Goal: Find specific page/section: Find specific page/section

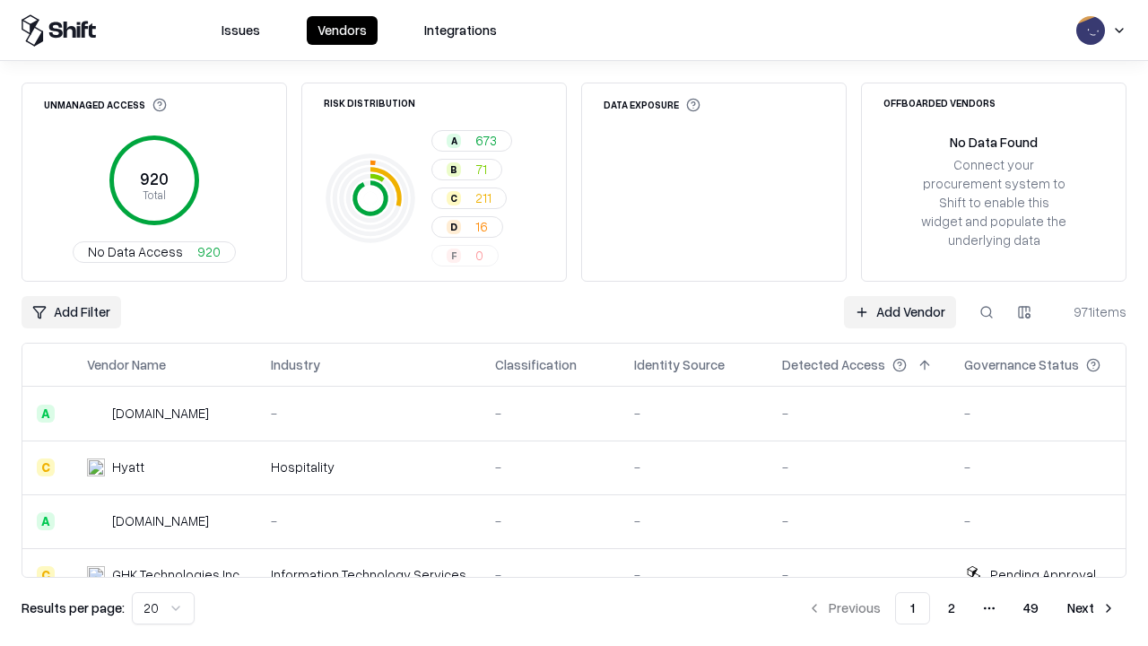
click at [574, 323] on div "Add Filter Add Vendor 971 items" at bounding box center [574, 312] width 1105 height 32
click at [71, 312] on html "Issues Vendors Integrations Unmanaged Access 920 Total No Data Access 920 Risk …" at bounding box center [574, 323] width 1148 height 646
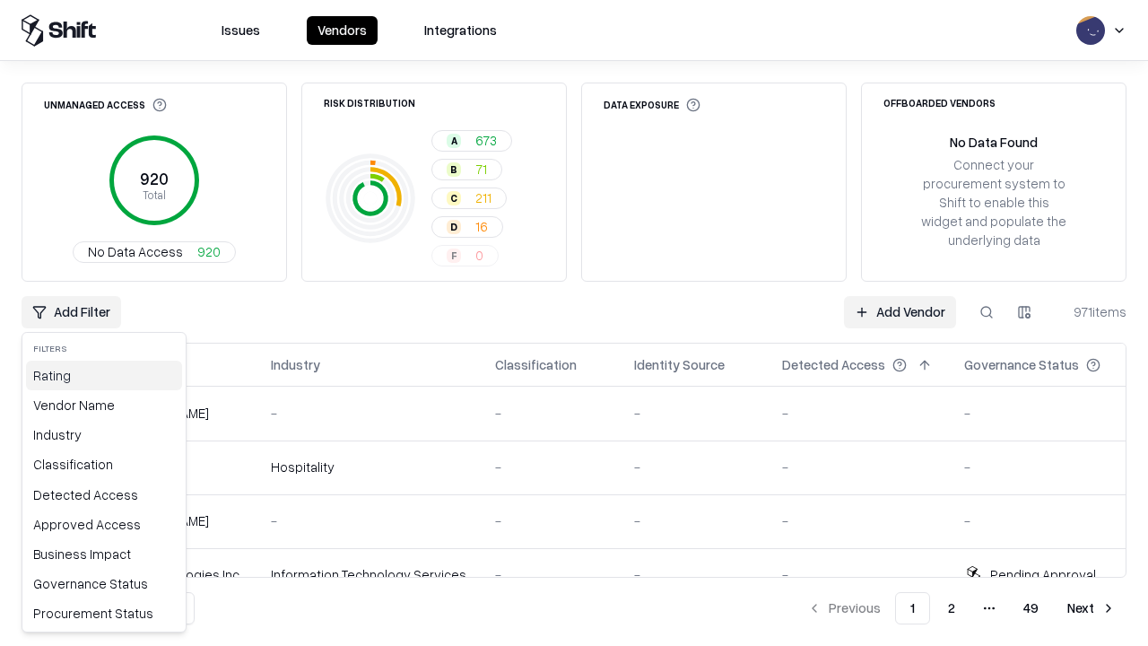
click at [104, 375] on div "Rating" at bounding box center [104, 376] width 156 height 30
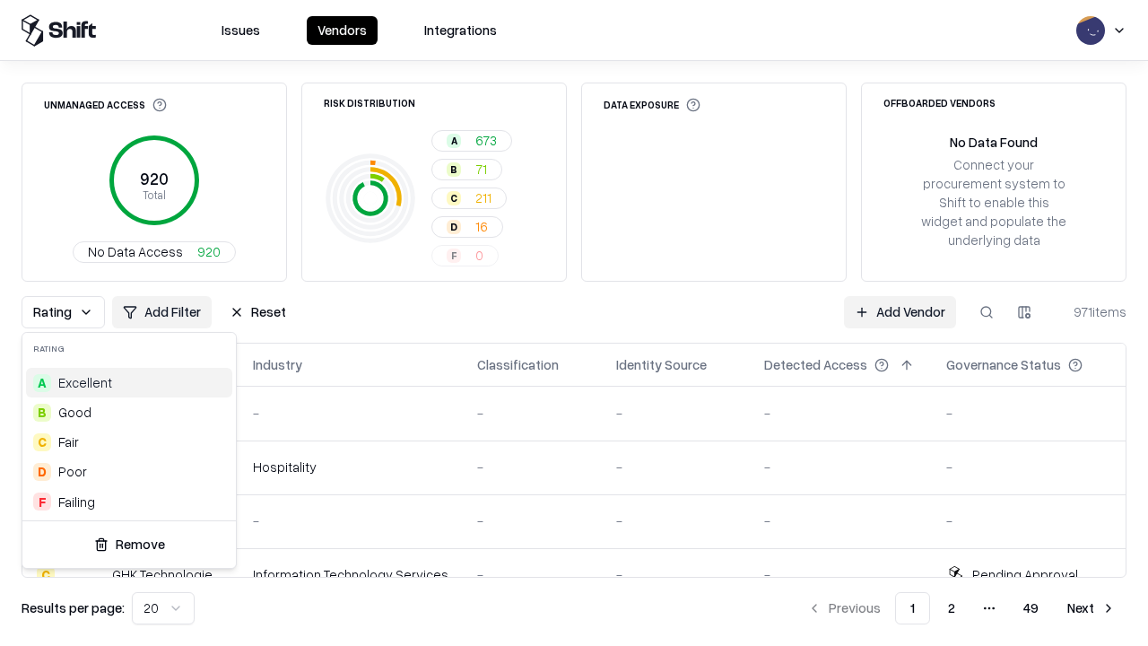
click at [574, 323] on html "Issues Vendors Integrations Unmanaged Access 920 Total No Data Access 920 Risk …" at bounding box center [574, 323] width 1148 height 646
click at [574, 323] on div "Rating Add Filter Reset Add Vendor 971 items" at bounding box center [574, 312] width 1105 height 32
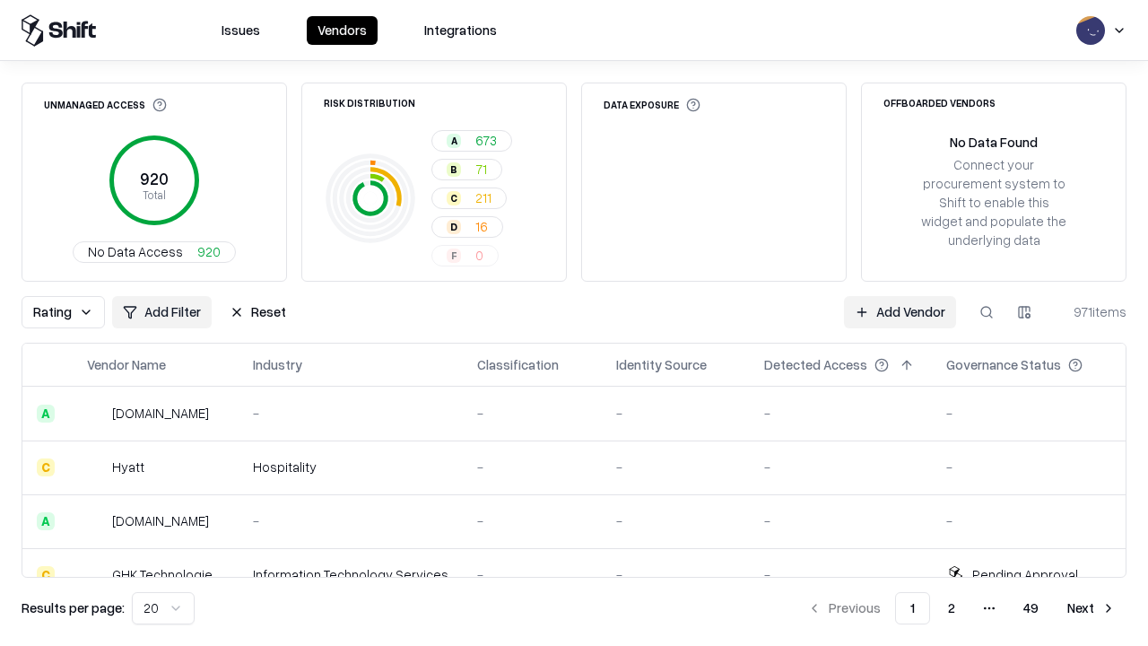
click at [257, 312] on button "Reset" at bounding box center [258, 312] width 78 height 32
click at [574, 323] on div "Add Filter Add Vendor 971 items" at bounding box center [574, 312] width 1105 height 32
click at [71, 312] on html "Issues Vendors Integrations Unmanaged Access 920 Total No Data Access 920 Risk …" at bounding box center [574, 323] width 1148 height 646
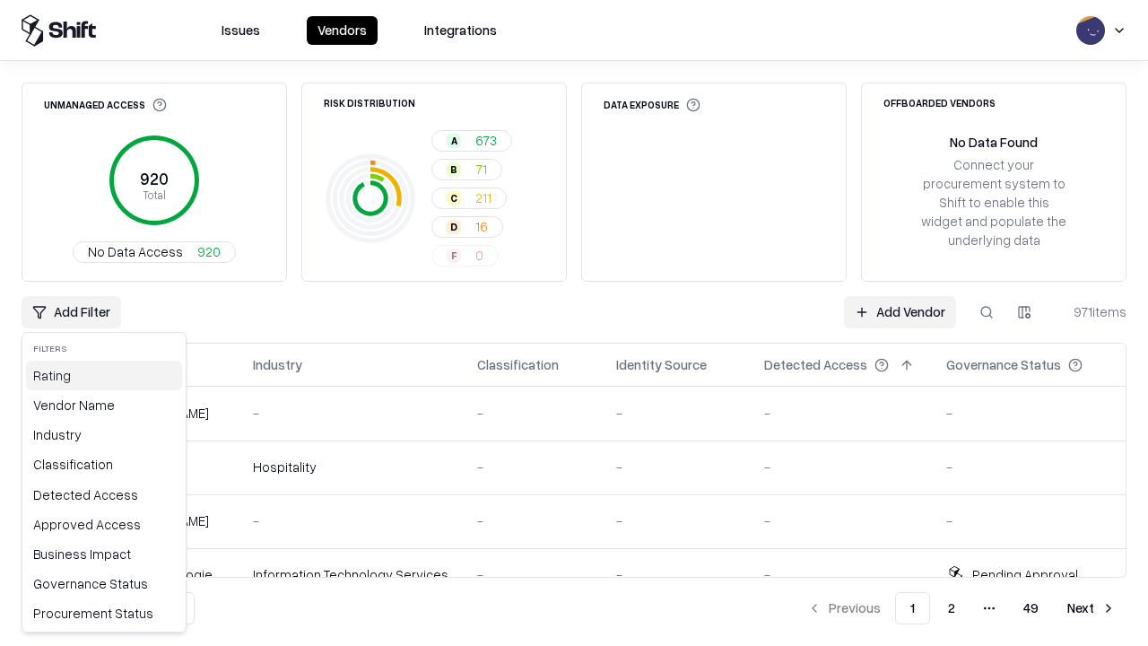
click at [104, 375] on div "Rating" at bounding box center [104, 376] width 156 height 30
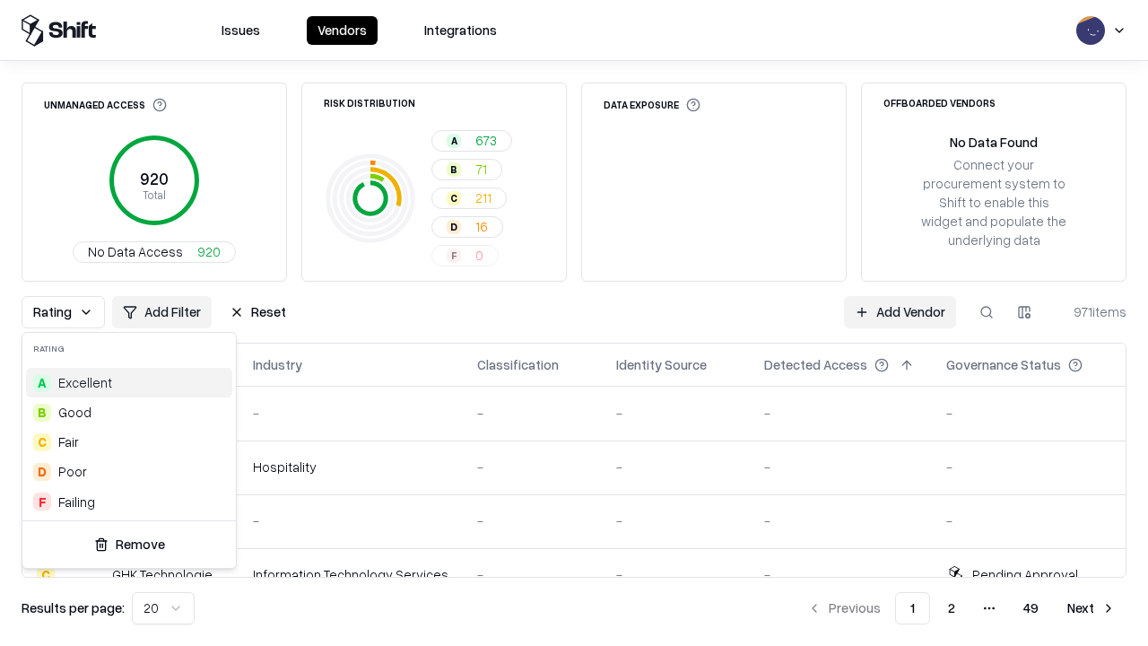
click at [129, 412] on div "B Good" at bounding box center [129, 412] width 206 height 30
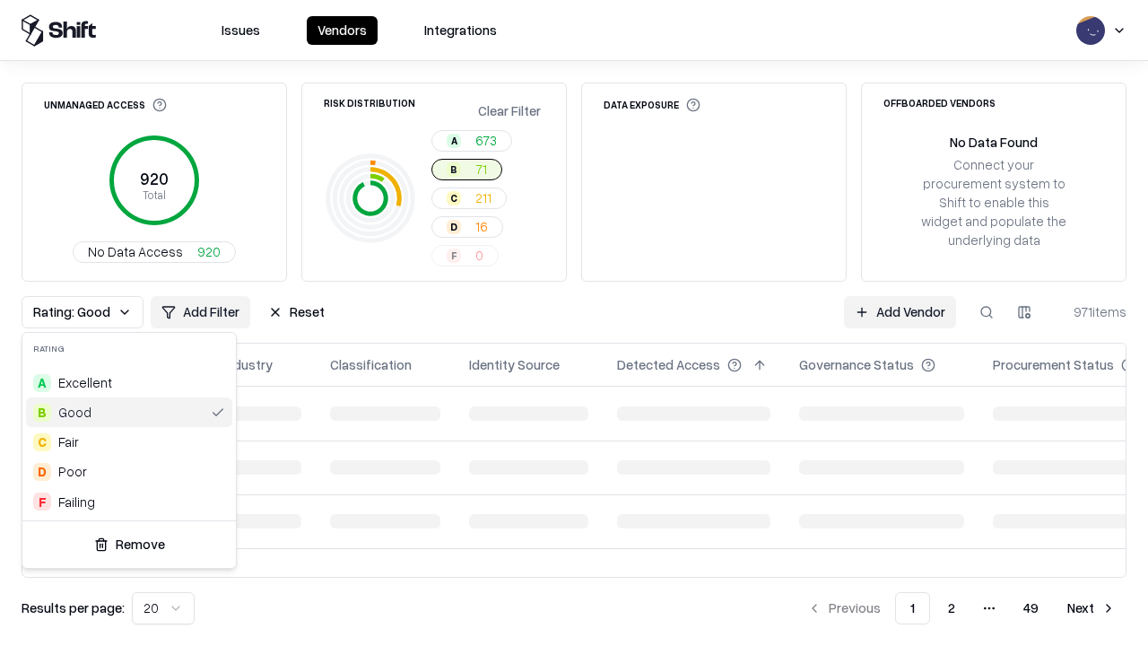
click at [574, 323] on html "Issues Vendors Integrations Unmanaged Access 920 Total No Data Access 920 Risk …" at bounding box center [574, 323] width 1148 height 646
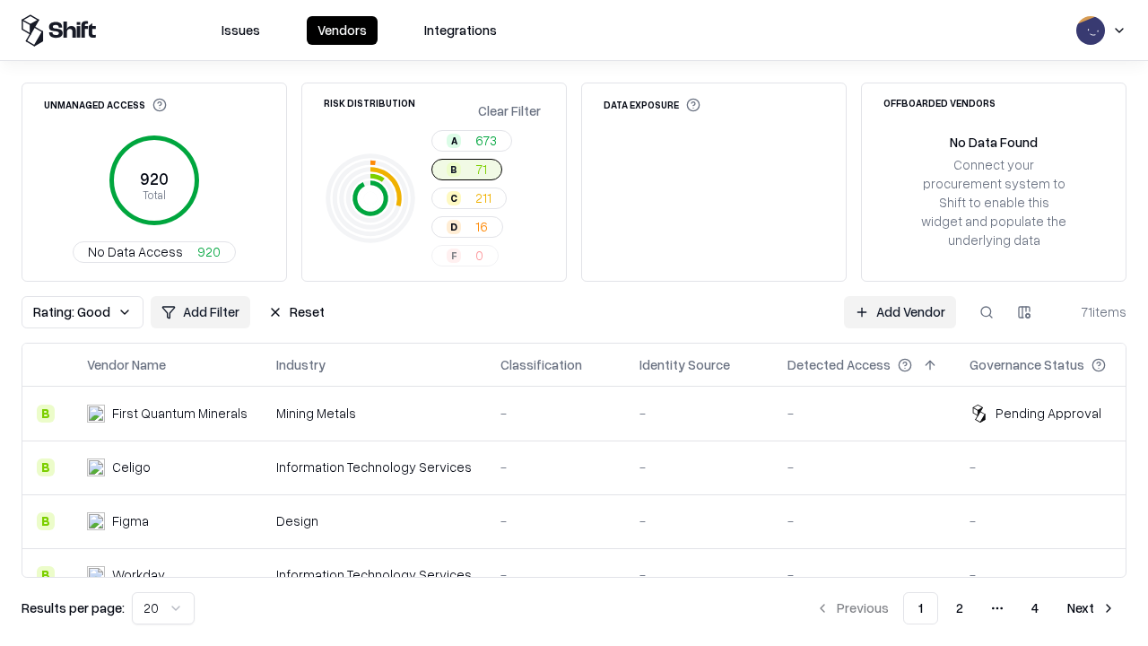
click at [574, 323] on div "Rating: Good Add Filter Reset Add Vendor 71 items" at bounding box center [574, 312] width 1105 height 32
click at [296, 312] on button "Reset" at bounding box center [296, 312] width 78 height 32
click at [574, 323] on div "Add Filter Add Vendor 71 items" at bounding box center [574, 312] width 1105 height 32
click at [71, 312] on html "Issues Vendors Integrations Unmanaged Access 920 Total No Data Access 920 Risk …" at bounding box center [574, 323] width 1148 height 646
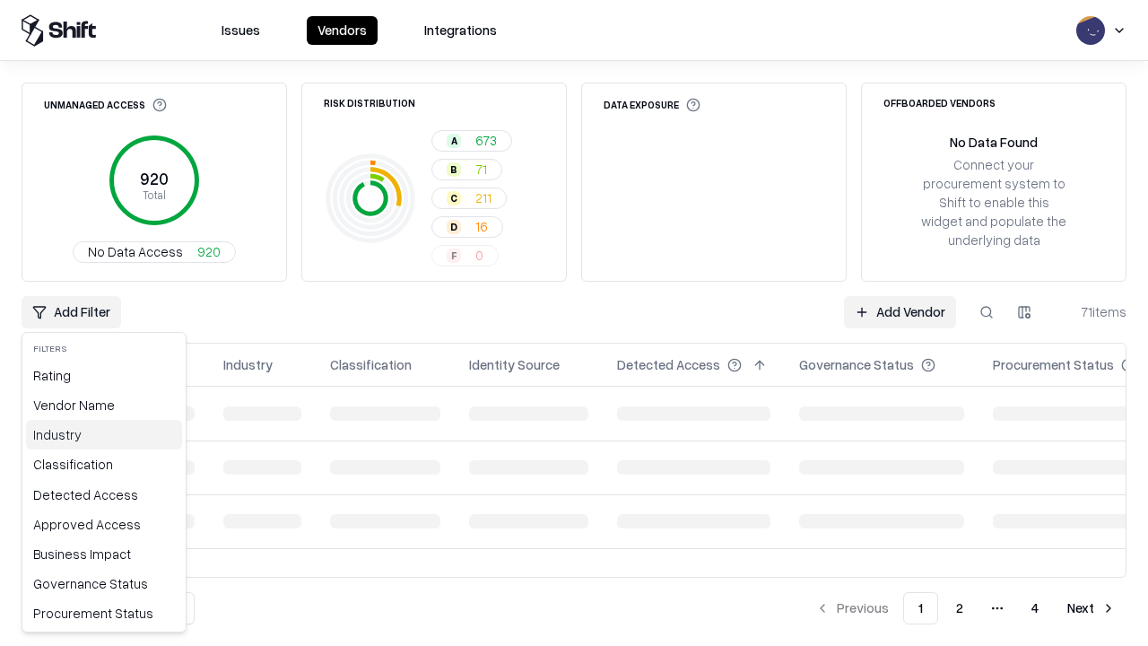
click at [104, 434] on div "Industry" at bounding box center [104, 435] width 156 height 30
